Goal: Navigation & Orientation: Find specific page/section

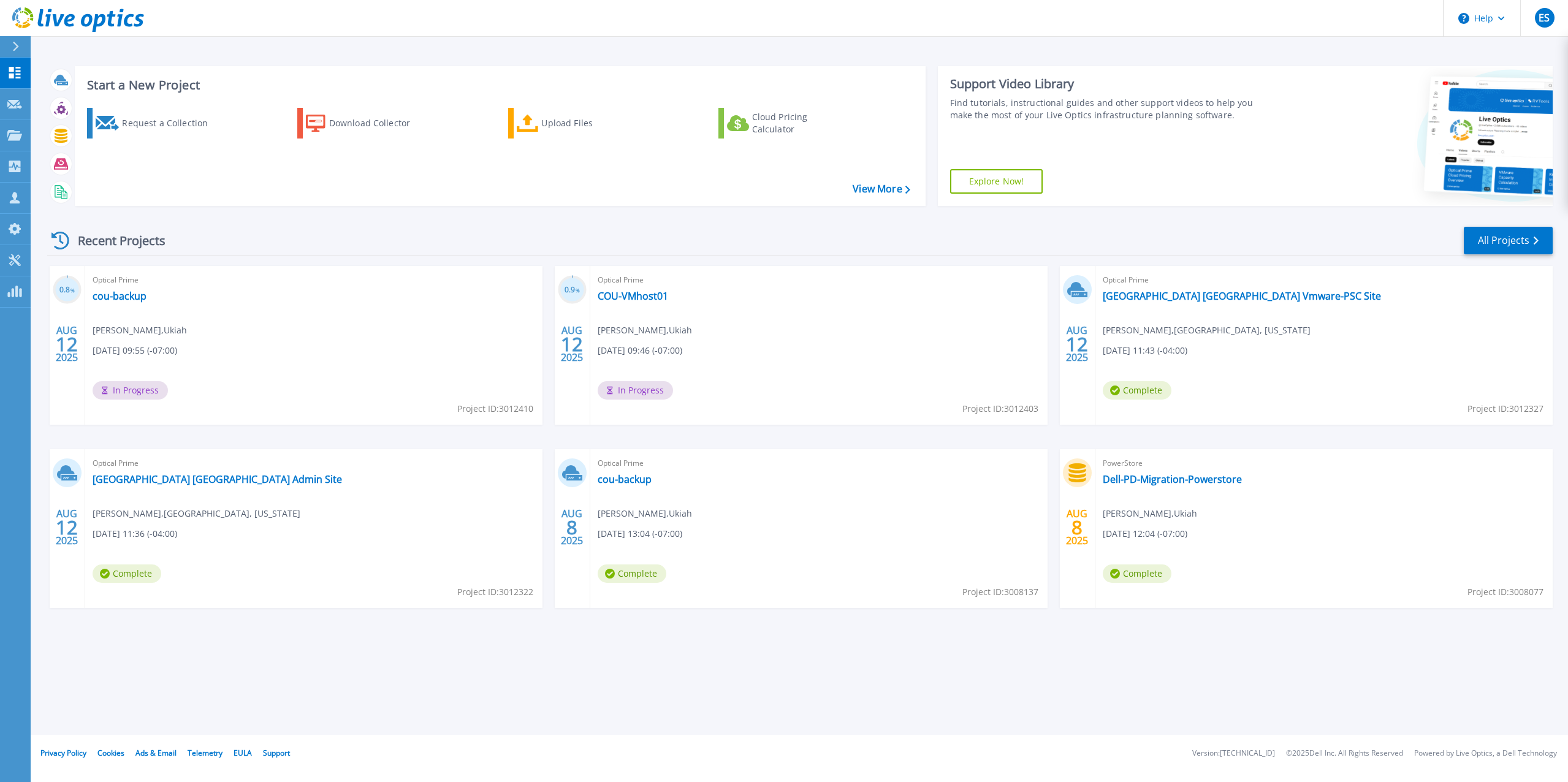
click at [1151, 6] on header "Help ES Partner Team Member [PERSON_NAME] [EMAIL_ADDRESS][DOMAIN_NAME] redesign…" at bounding box center [784, 19] width 1568 height 37
